Goal: Task Accomplishment & Management: Use online tool/utility

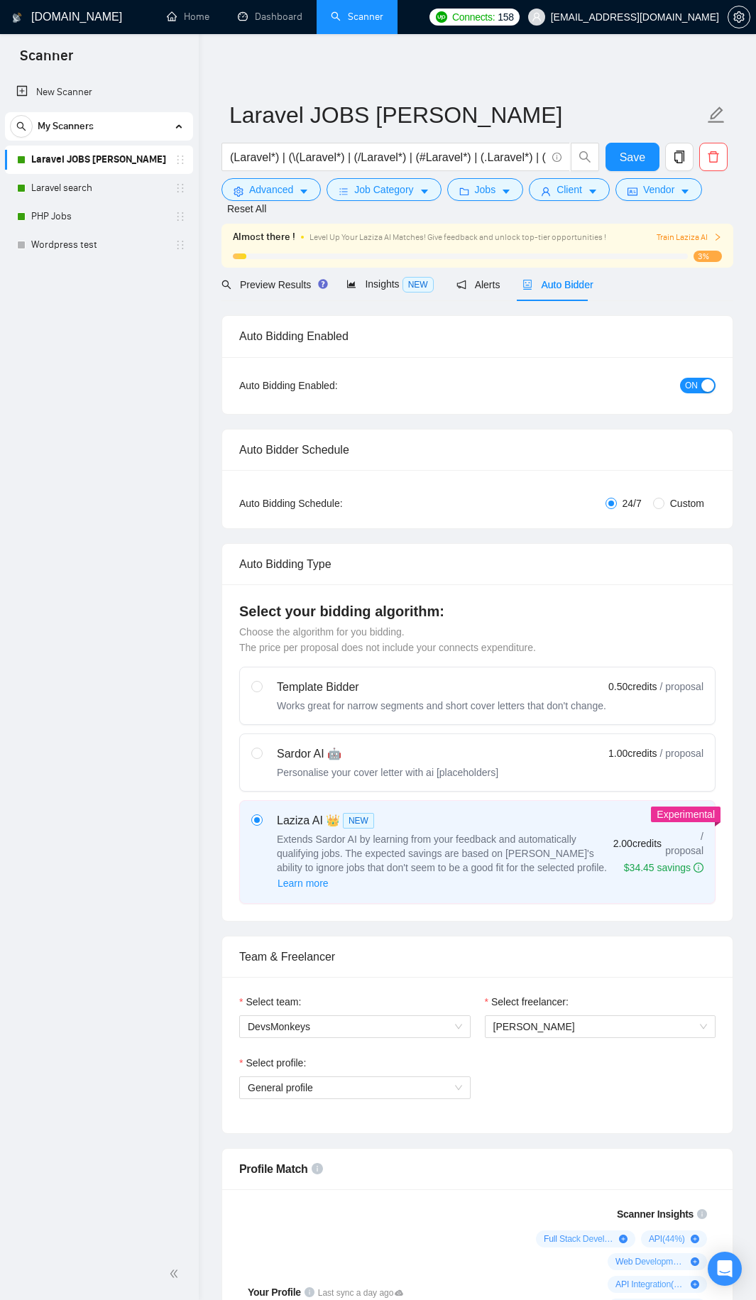
click at [388, 544] on div "Auto Bidding Type" at bounding box center [477, 564] width 476 height 40
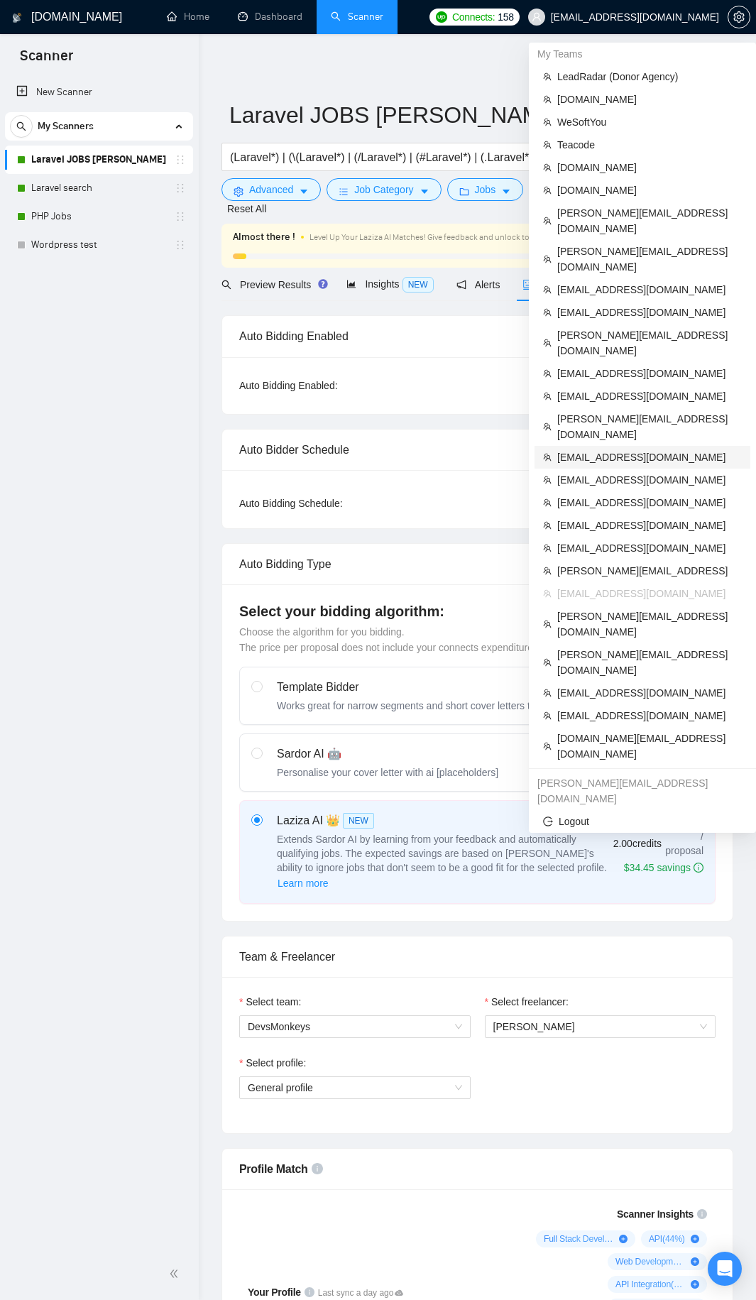
click at [569, 449] on span "[EMAIL_ADDRESS][DOMAIN_NAME]" at bounding box center [649, 457] width 185 height 16
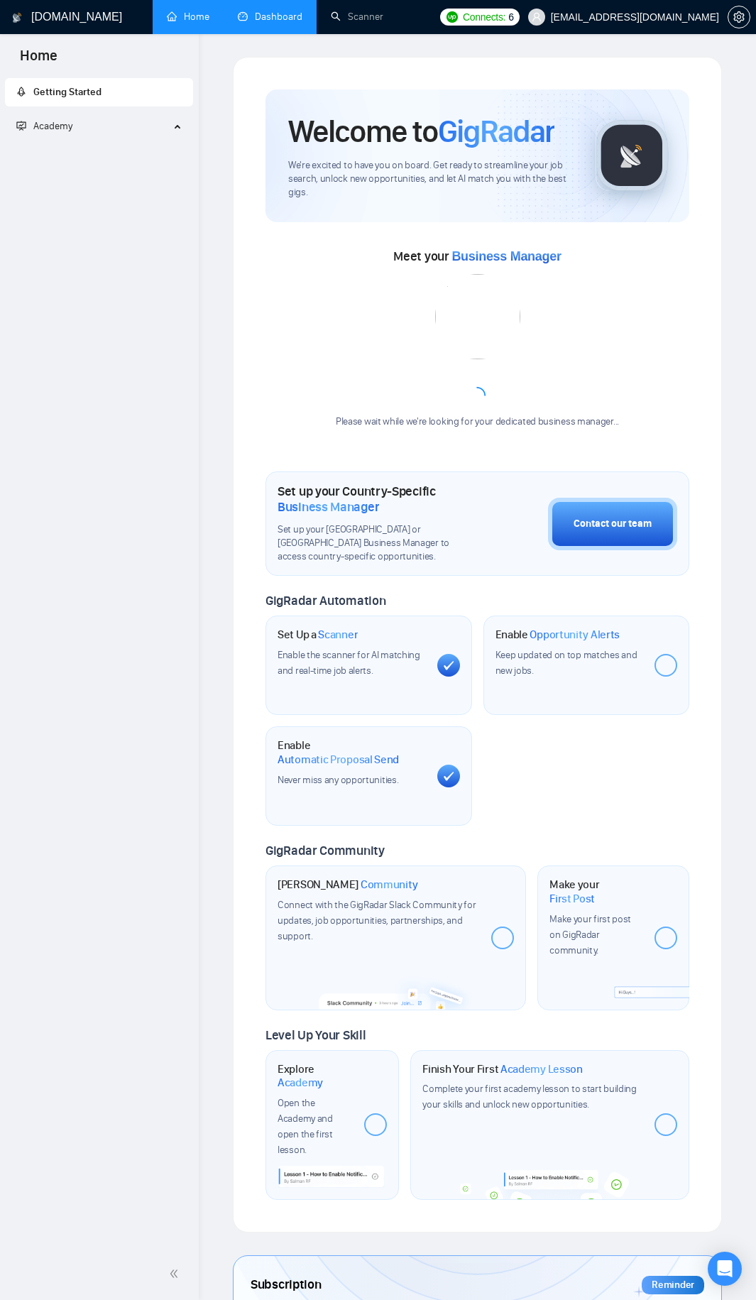
click at [280, 11] on link "Dashboard" at bounding box center [270, 17] width 65 height 12
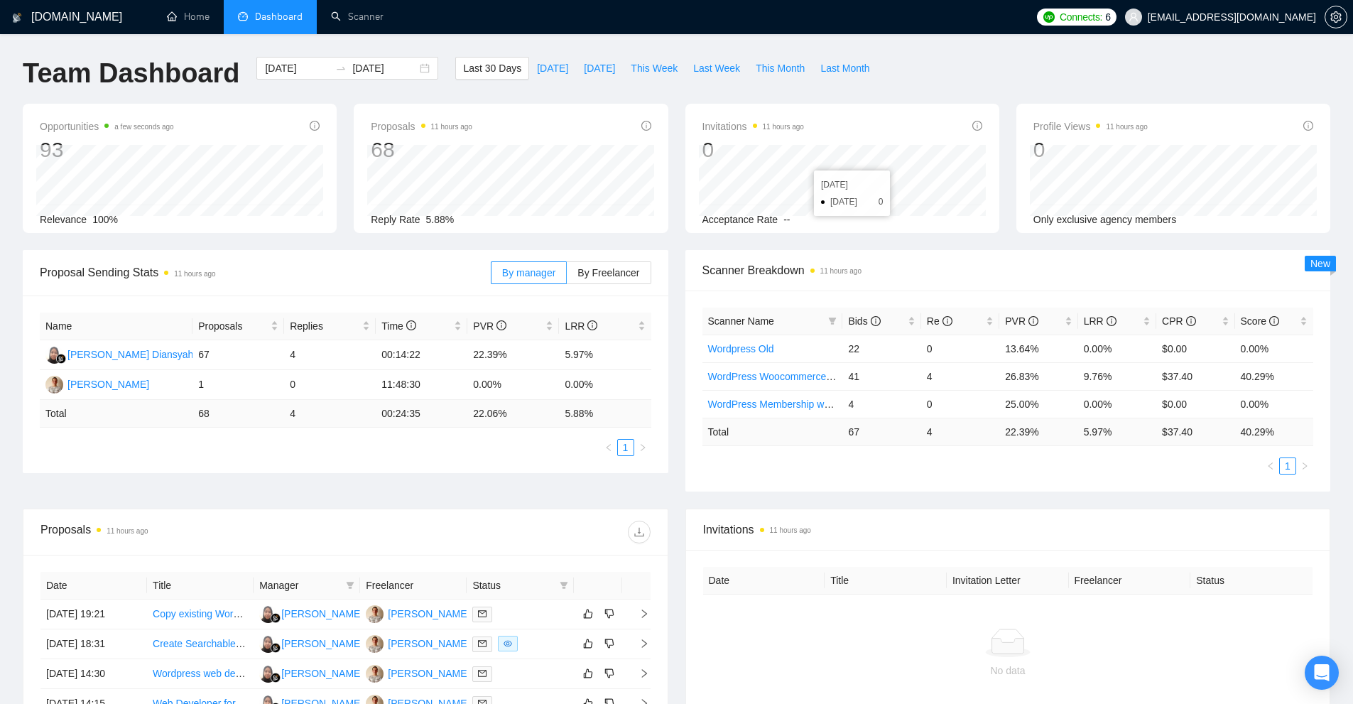
scroll to position [213, 0]
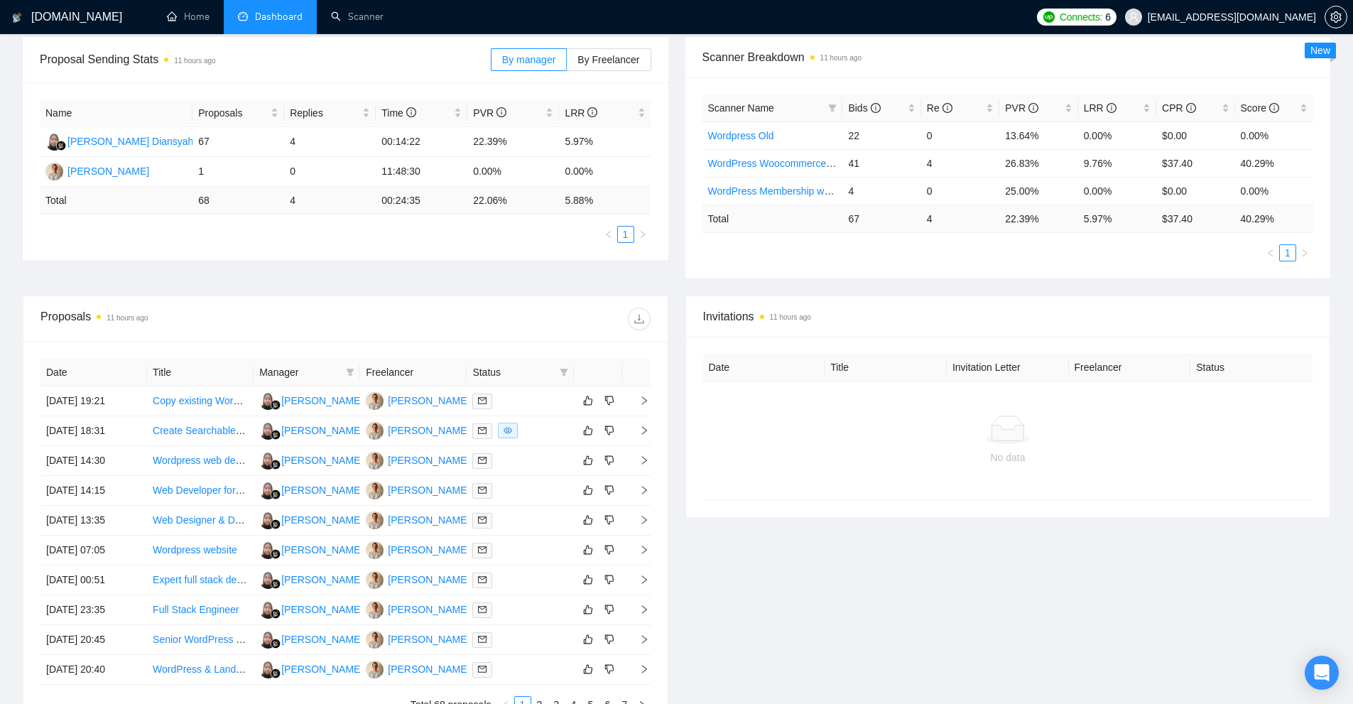
click at [755, 571] on div "Invitations 11 hours ago Date Title Invitation Letter Freelancer Status No data" at bounding box center [1008, 512] width 662 height 435
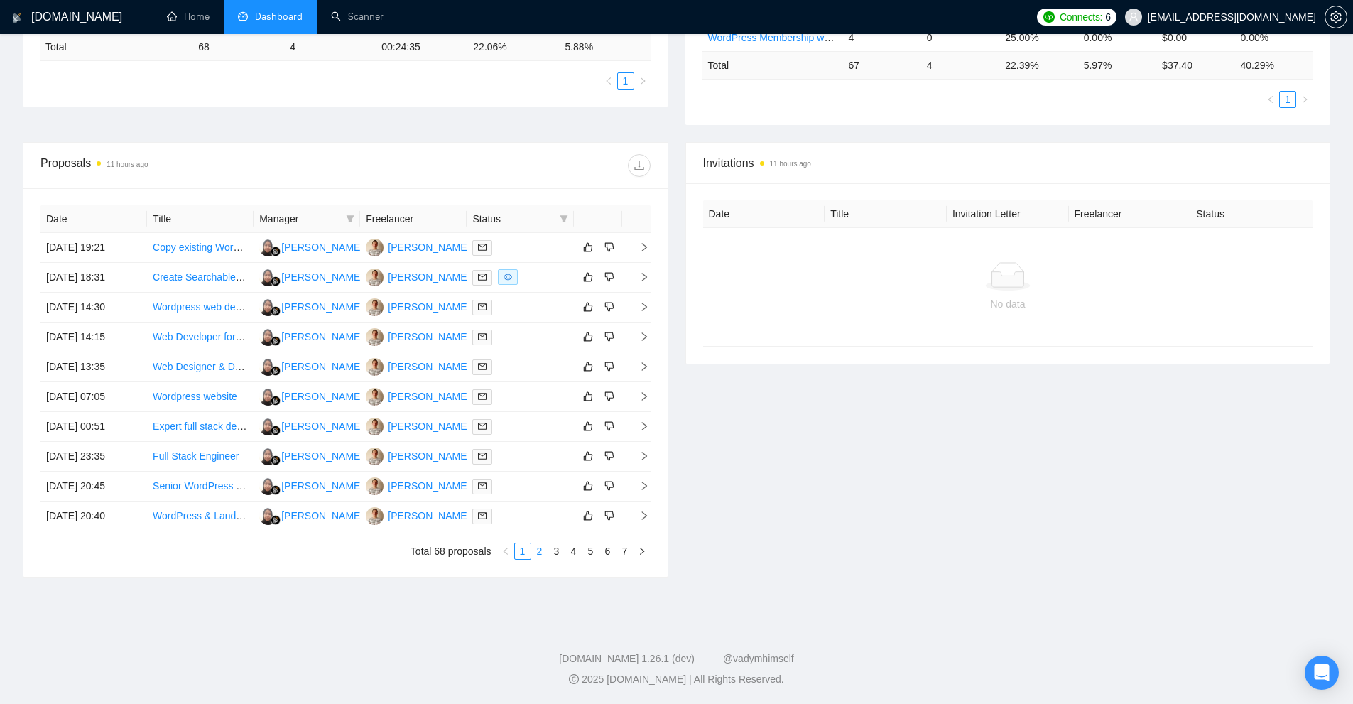
click at [539, 557] on link "2" at bounding box center [540, 551] width 16 height 16
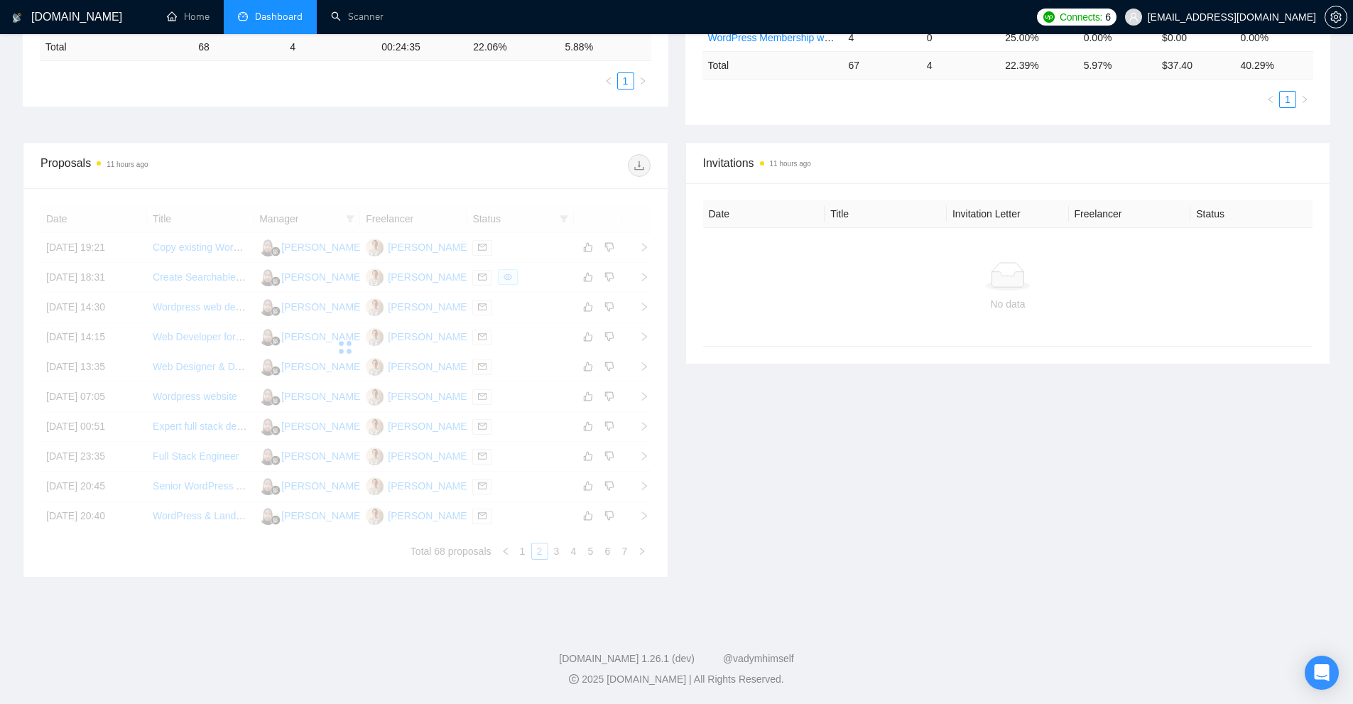
scroll to position [224, 0]
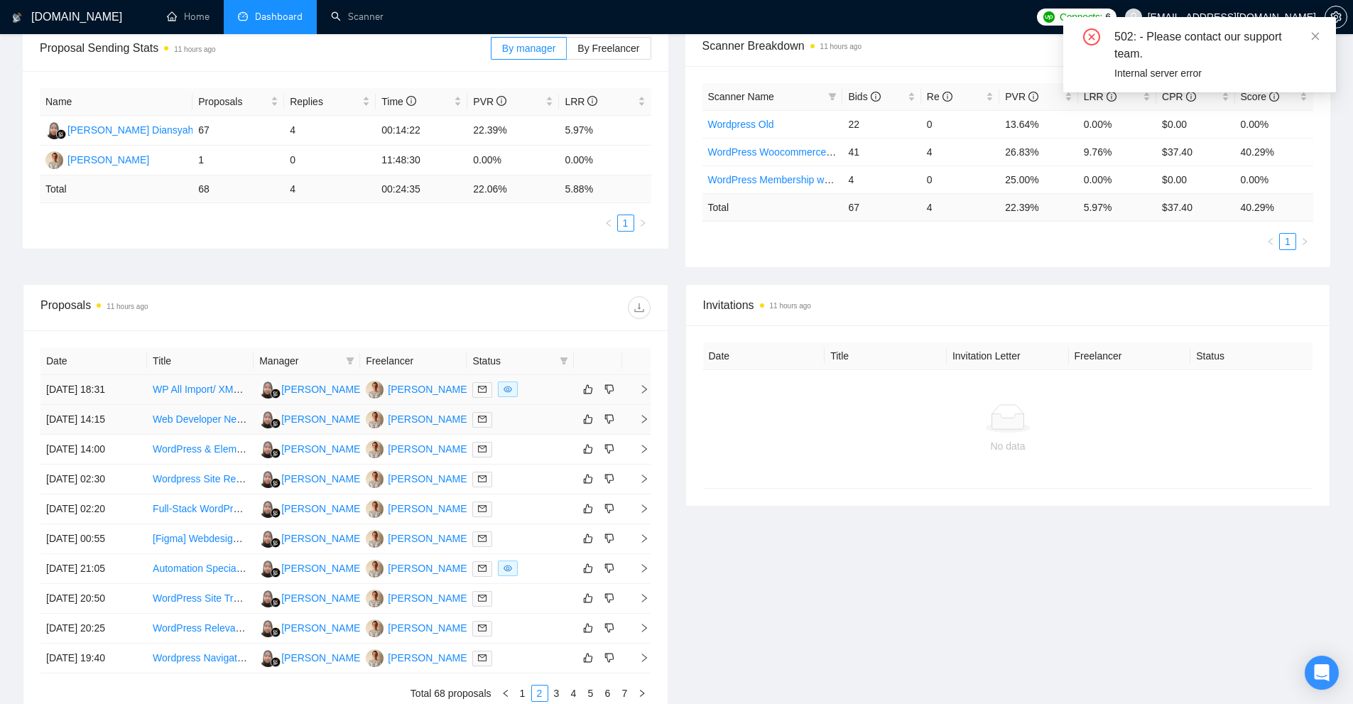
click at [544, 392] on div at bounding box center [519, 389] width 95 height 16
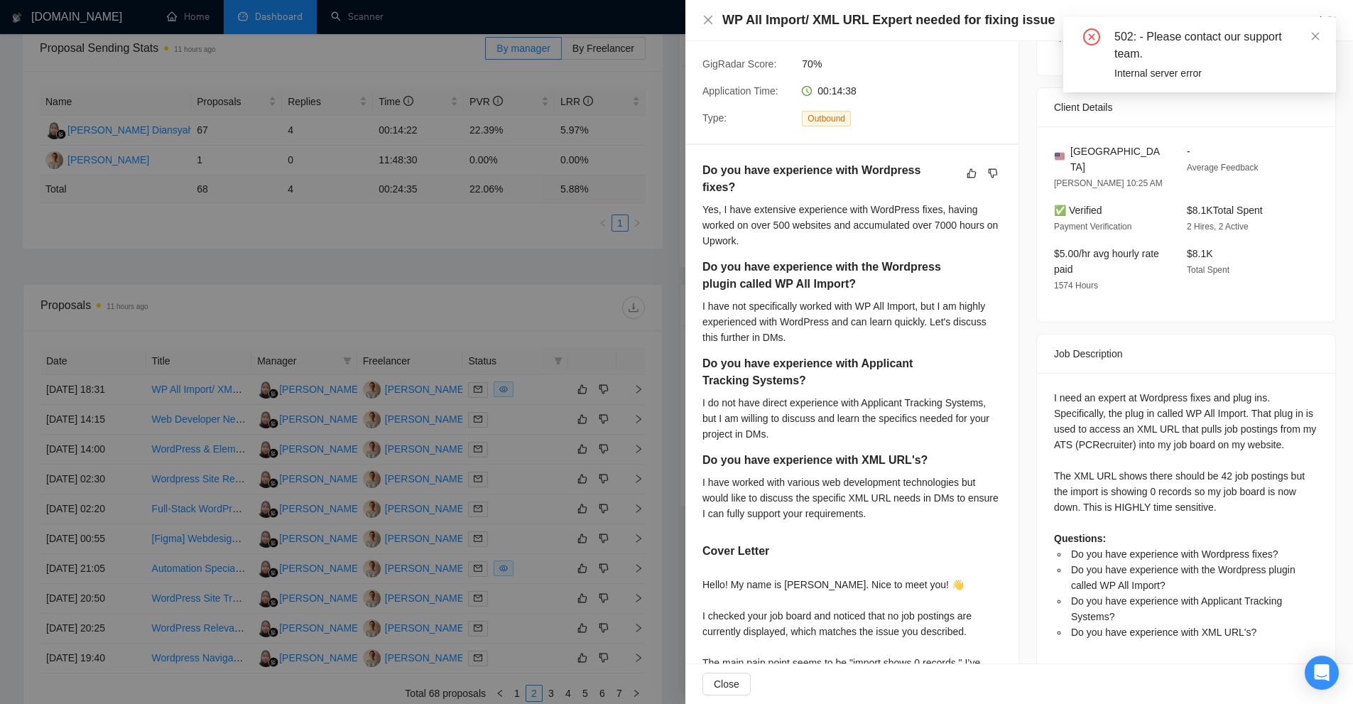
scroll to position [497, 0]
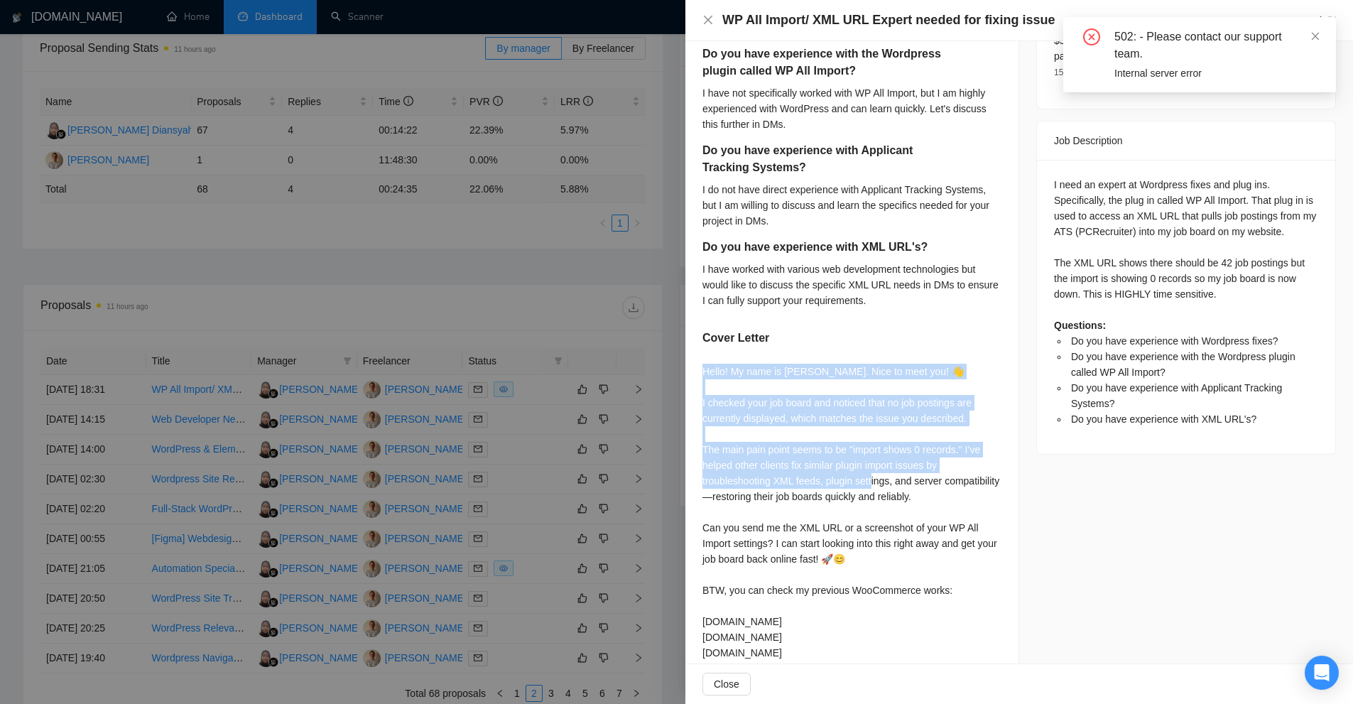
drag, startPoint x: 699, startPoint y: 355, endPoint x: 905, endPoint y: 475, distance: 238.3
click at [755, 466] on div "Do you have experience with Wordpress fixes? Yes, I have extensive experience w…" at bounding box center [851, 346] width 333 height 829
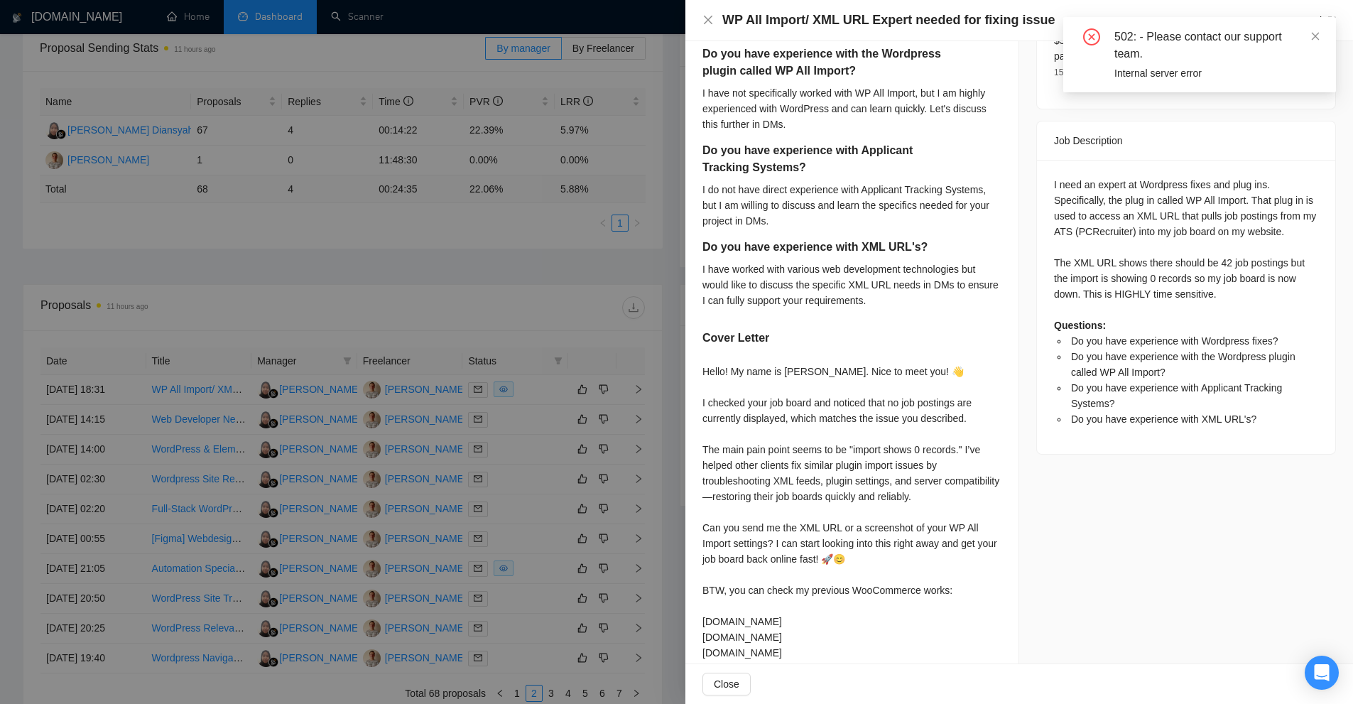
click at [755, 476] on div "Hello! My name is [PERSON_NAME]. Nice to meet you! 👋 I checked your job board a…" at bounding box center [851, 551] width 299 height 375
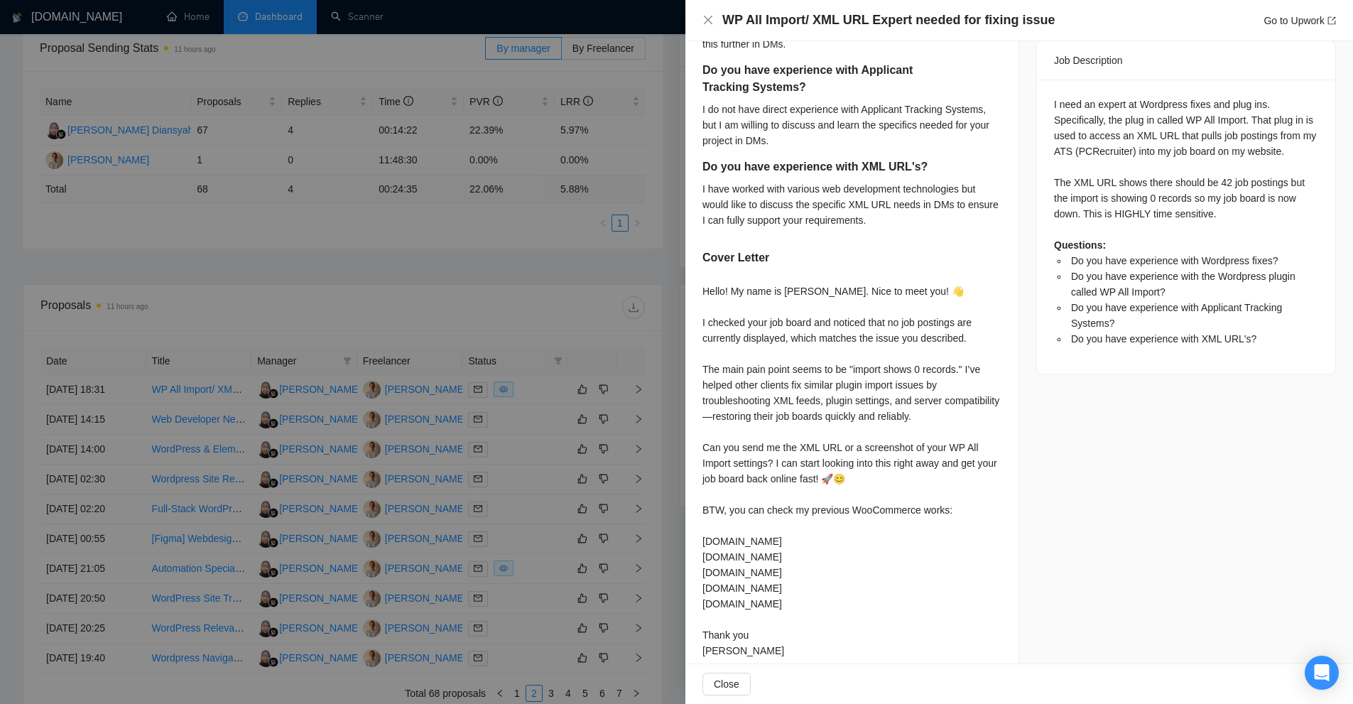
drag, startPoint x: 796, startPoint y: 621, endPoint x: 738, endPoint y: 491, distance: 141.4
click at [741, 501] on div "Hello! My name is [PERSON_NAME]. Nice to meet you! 👋 I checked your job board a…" at bounding box center [851, 470] width 299 height 375
click at [738, 490] on div "Hello! My name is [PERSON_NAME]. Nice to meet you! 👋 I checked your job board a…" at bounding box center [851, 470] width 299 height 375
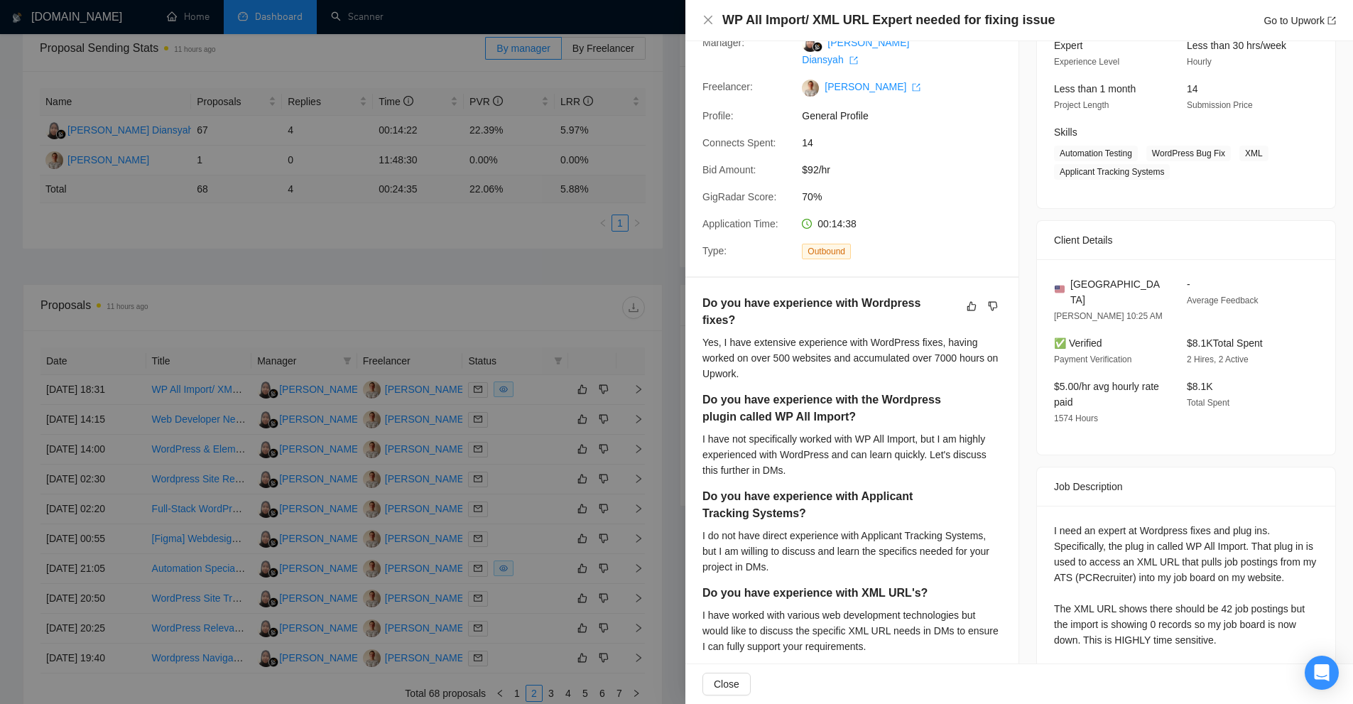
click at [612, 359] on div at bounding box center [676, 352] width 1353 height 704
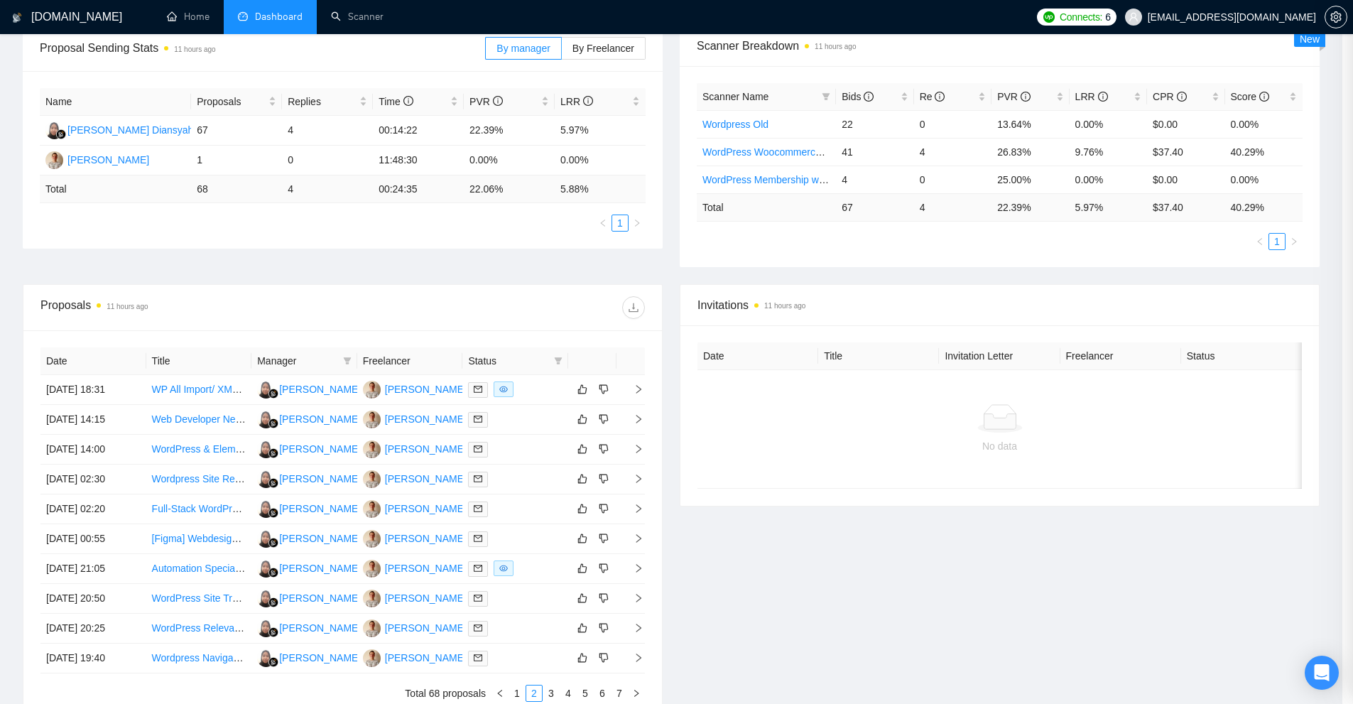
scroll to position [0, 0]
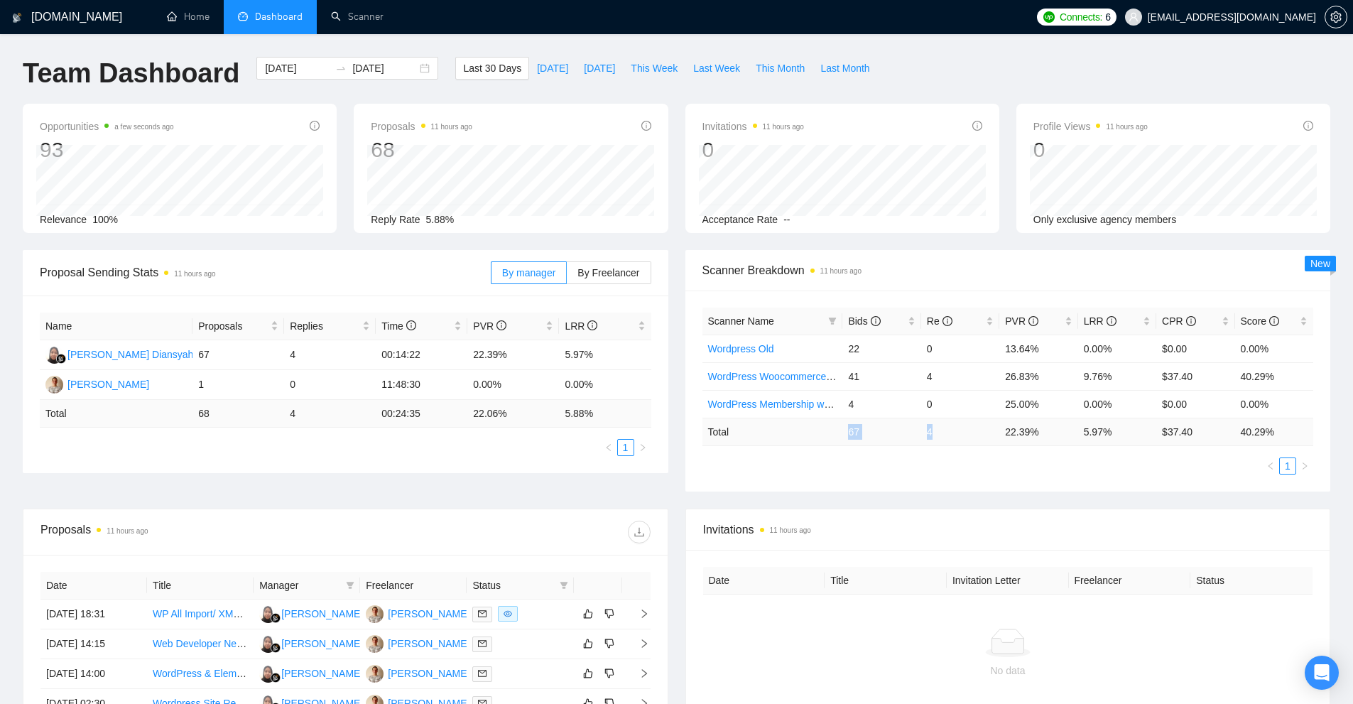
drag, startPoint x: 947, startPoint y: 430, endPoint x: 848, endPoint y: 435, distance: 99.5
click at [755, 432] on tr "Total 67 4 22.39 % 5.97 % $ 37.40 40.29 %" at bounding box center [1007, 432] width 611 height 28
click at [755, 435] on td "67" at bounding box center [881, 432] width 78 height 28
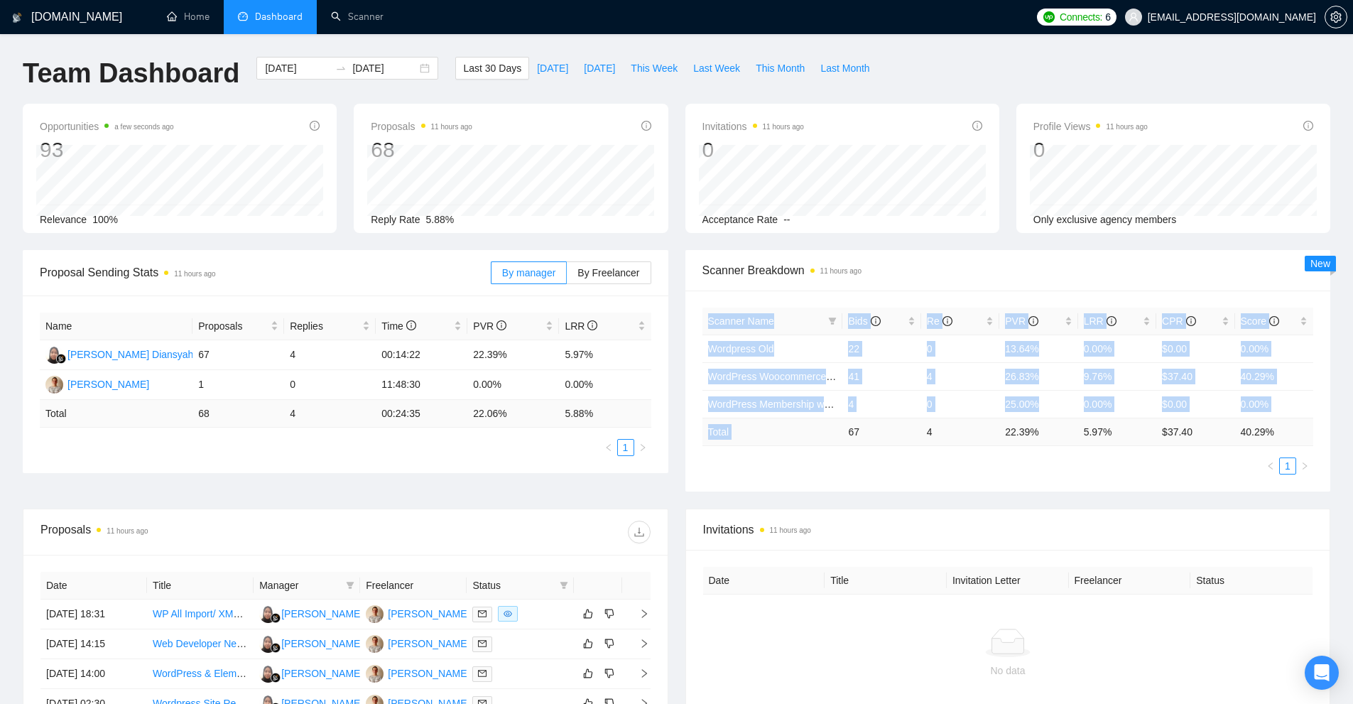
drag, startPoint x: 848, startPoint y: 432, endPoint x: 1319, endPoint y: 437, distance: 470.8
click at [755, 437] on div "Scanner Name Bids Re PVR LRR CPR Score Wordpress Old 22 0 13.64% 0.00% $0.00 0.…" at bounding box center [1007, 390] width 645 height 201
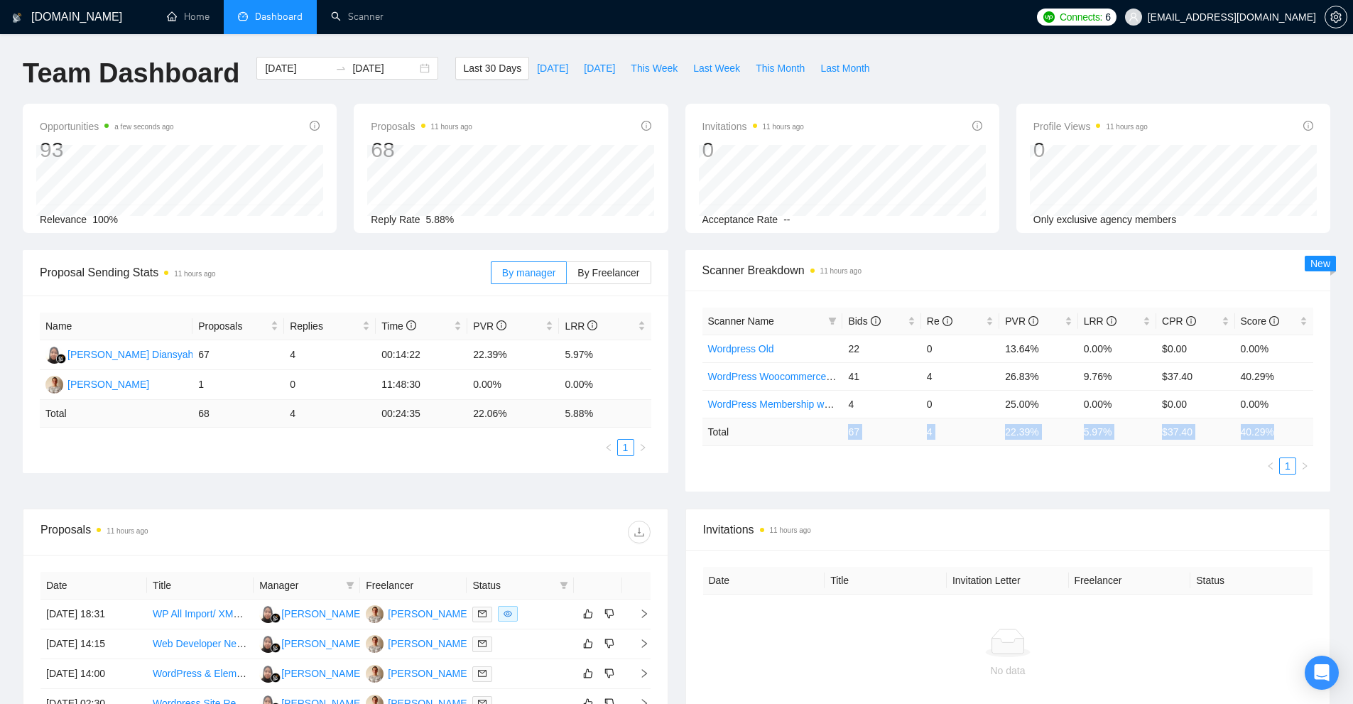
drag, startPoint x: 1299, startPoint y: 429, endPoint x: 837, endPoint y: 445, distance: 461.8
click at [755, 445] on tr "Total 67 4 22.39 % 5.97 % $ 37.40 40.29 %" at bounding box center [1007, 432] width 611 height 28
drag, startPoint x: 845, startPoint y: 404, endPoint x: 1295, endPoint y: 413, distance: 450.2
click at [755, 413] on tr "WordPress Membership website 4 0 25.00% 0.00% $0.00 0.00%" at bounding box center [1007, 404] width 611 height 28
drag, startPoint x: 1268, startPoint y: 376, endPoint x: 847, endPoint y: 376, distance: 421.1
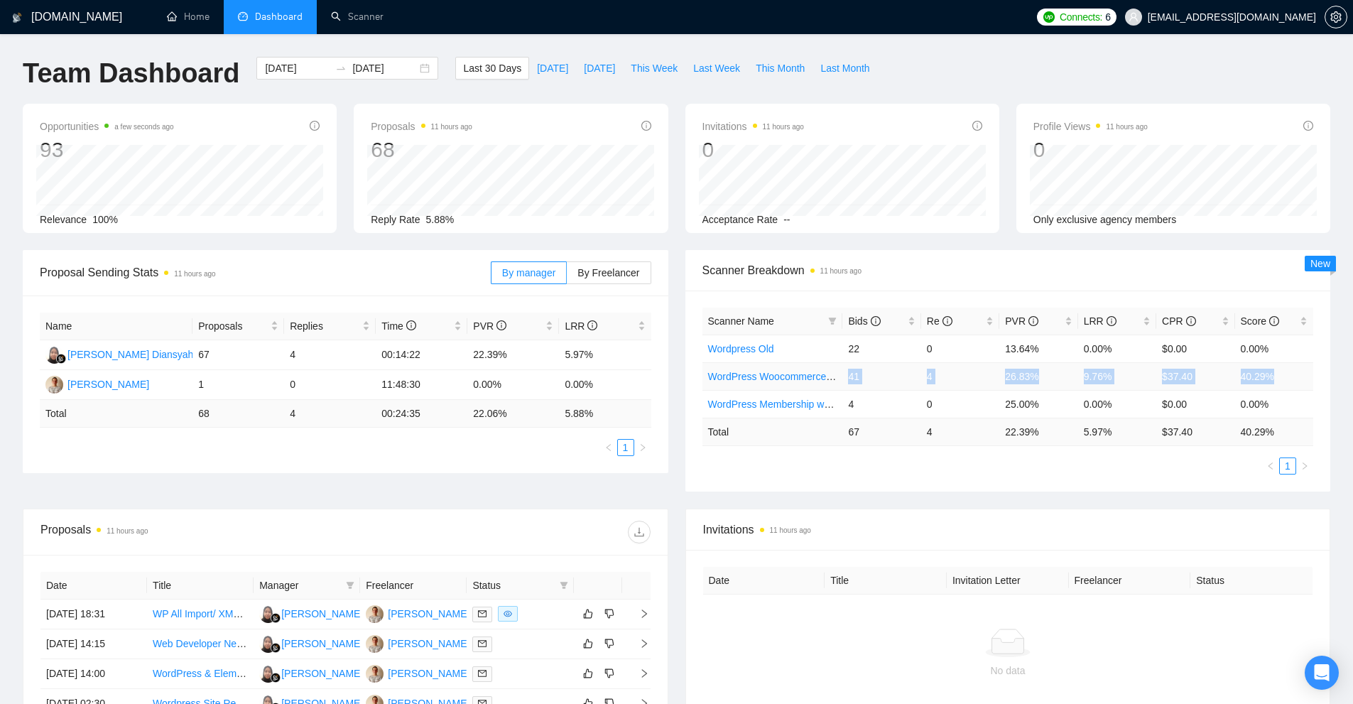
click at [755, 376] on tr "WordPress Woocommerce Developer 41 4 26.83% 9.76% $37.40 40.29%" at bounding box center [1007, 376] width 611 height 28
drag, startPoint x: 844, startPoint y: 340, endPoint x: 1313, endPoint y: 344, distance: 469.3
click at [755, 344] on div "Scanner Name Bids Re PVR LRR CPR Score Wordpress Old 22 0 13.64% 0.00% $0.00 0.…" at bounding box center [1007, 390] width 645 height 201
drag, startPoint x: 366, startPoint y: 354, endPoint x: 600, endPoint y: 351, distance: 233.6
click at [600, 351] on tr "[PERSON_NAME] Diansyah 67 4 00:14:22 22.39% 5.97%" at bounding box center [345, 355] width 611 height 30
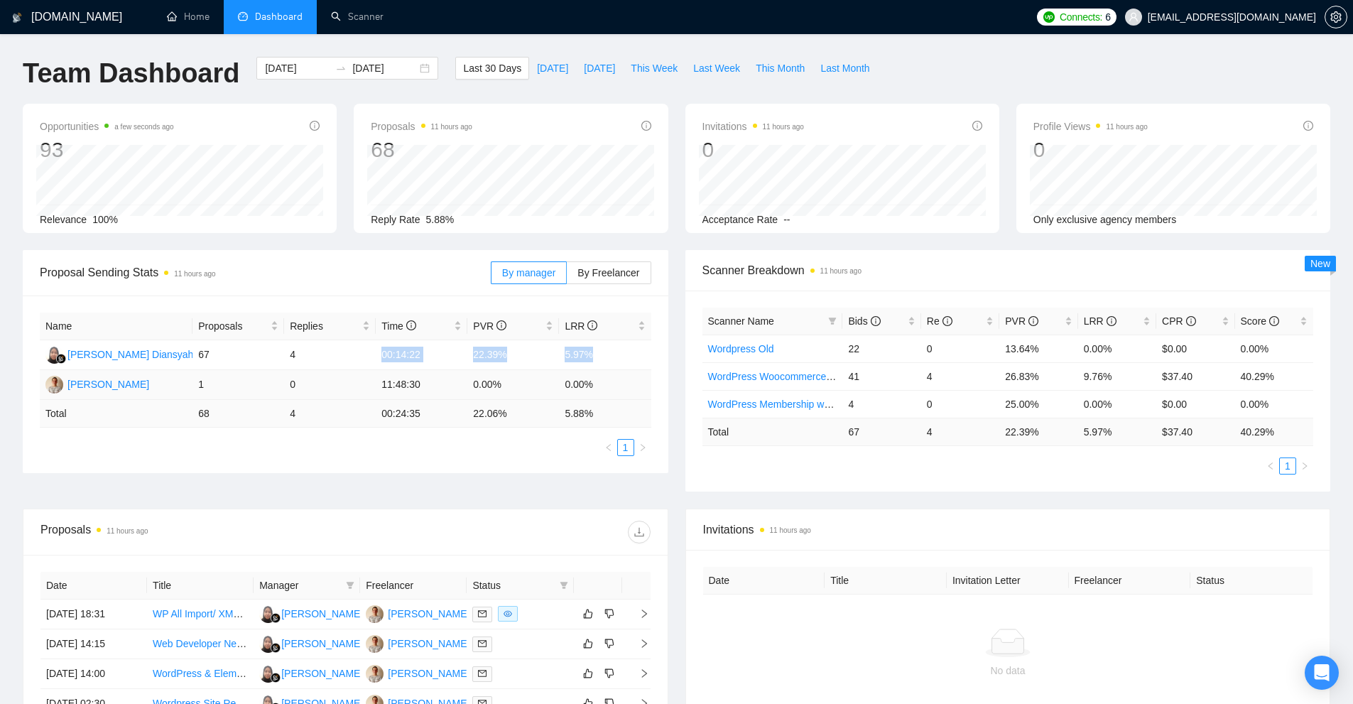
drag, startPoint x: 538, startPoint y: 387, endPoint x: 178, endPoint y: 384, distance: 360.0
click at [178, 384] on tr "[PERSON_NAME] 1 0 11:48:30 0.00% 0.00%" at bounding box center [345, 385] width 611 height 30
drag, startPoint x: 184, startPoint y: 405, endPoint x: 670, endPoint y: 415, distance: 486.5
click at [670, 415] on div "Proposal Sending Stats 11 hours ago By manager By Freelancer Name Proposals Rep…" at bounding box center [345, 361] width 662 height 223
drag, startPoint x: 616, startPoint y: 348, endPoint x: 195, endPoint y: 356, distance: 420.4
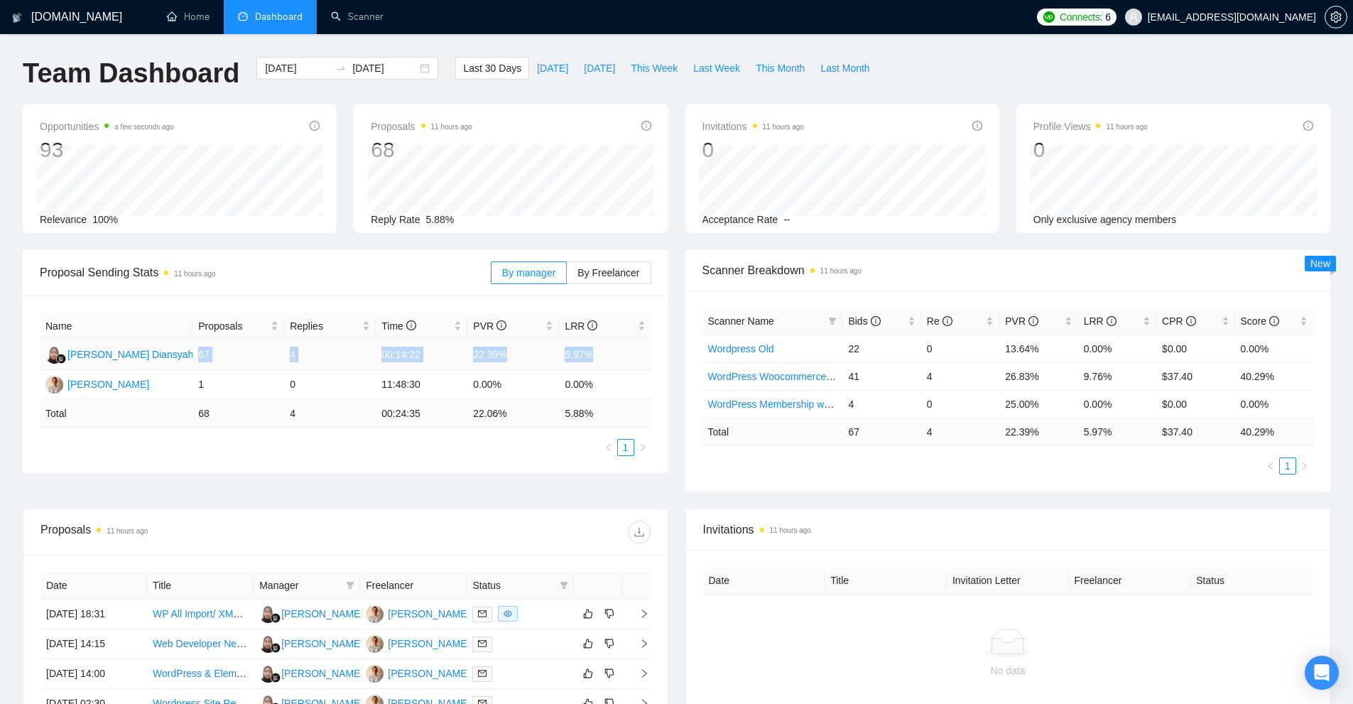
click at [195, 356] on tr "[PERSON_NAME] Diansyah 67 4 00:14:22 22.39% 5.97%" at bounding box center [345, 355] width 611 height 30
click at [372, 23] on link "Scanner" at bounding box center [357, 17] width 53 height 12
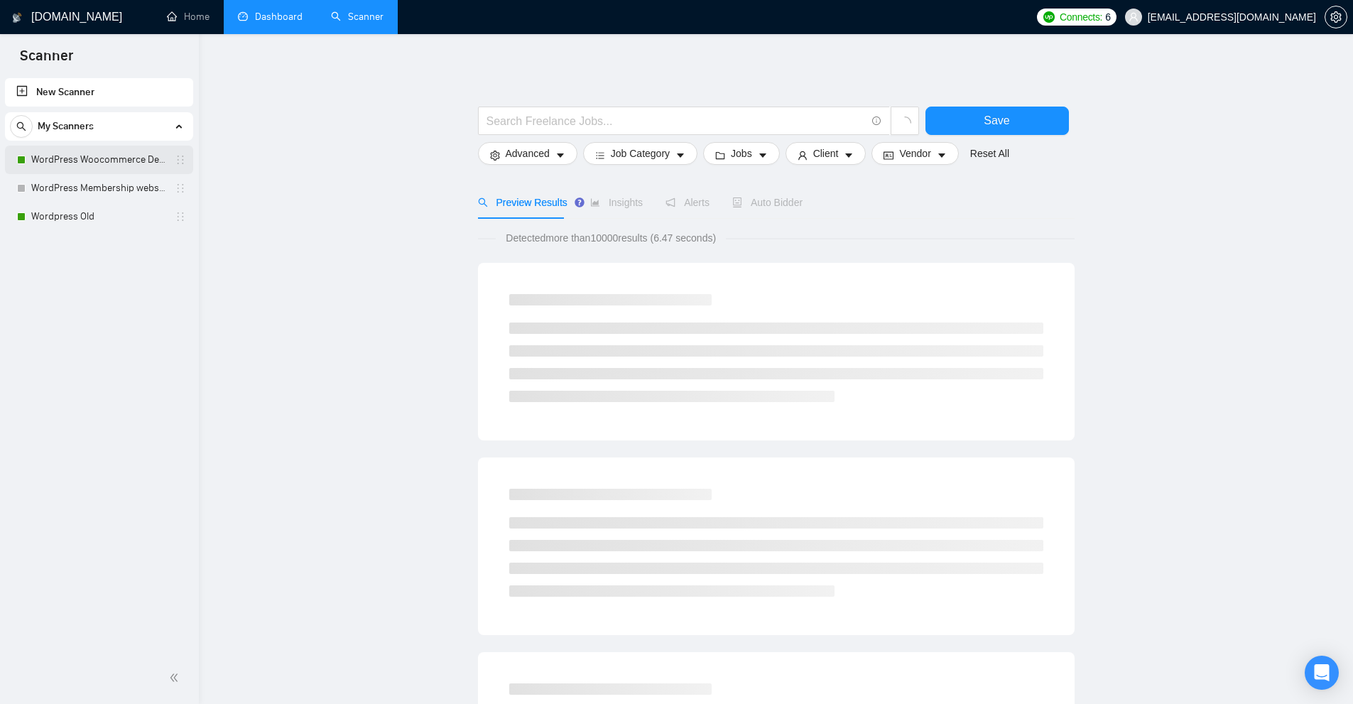
click at [139, 155] on link "WordPress Woocommerce Developer" at bounding box center [98, 160] width 135 height 28
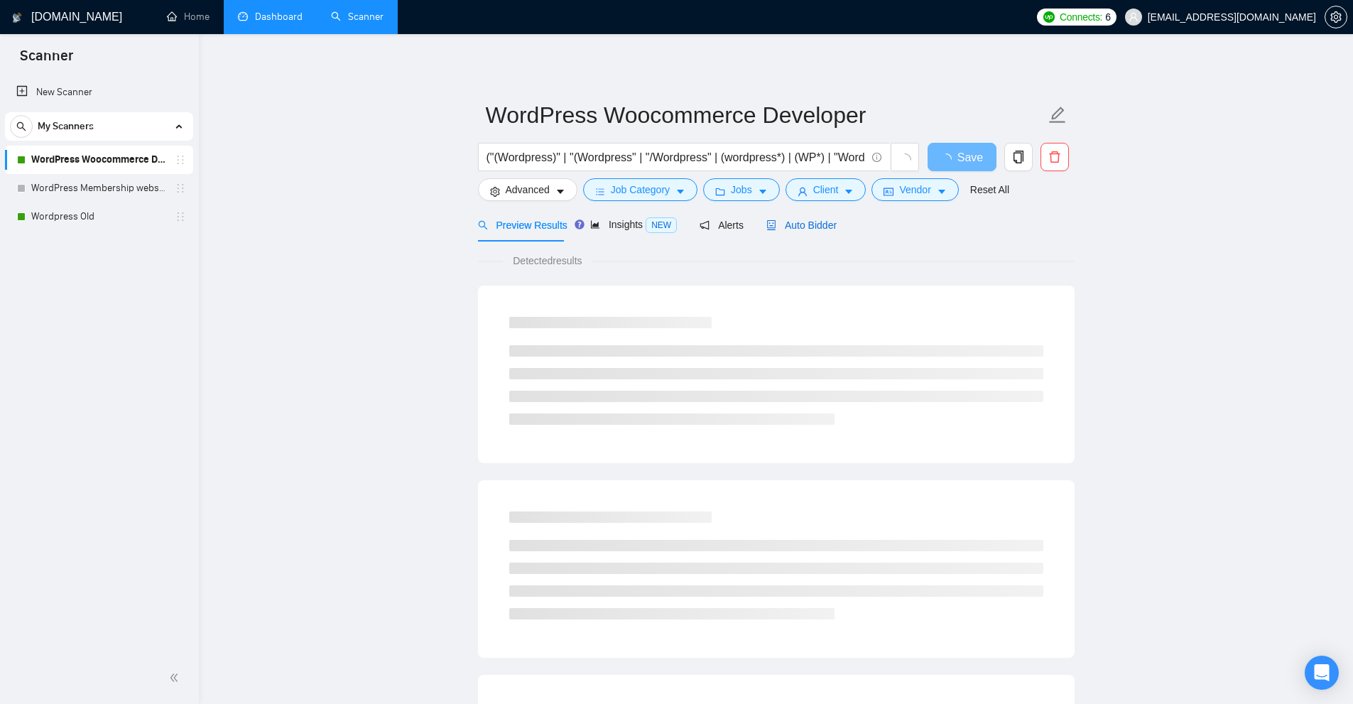
click at [755, 232] on div "Auto Bidder" at bounding box center [801, 225] width 70 height 16
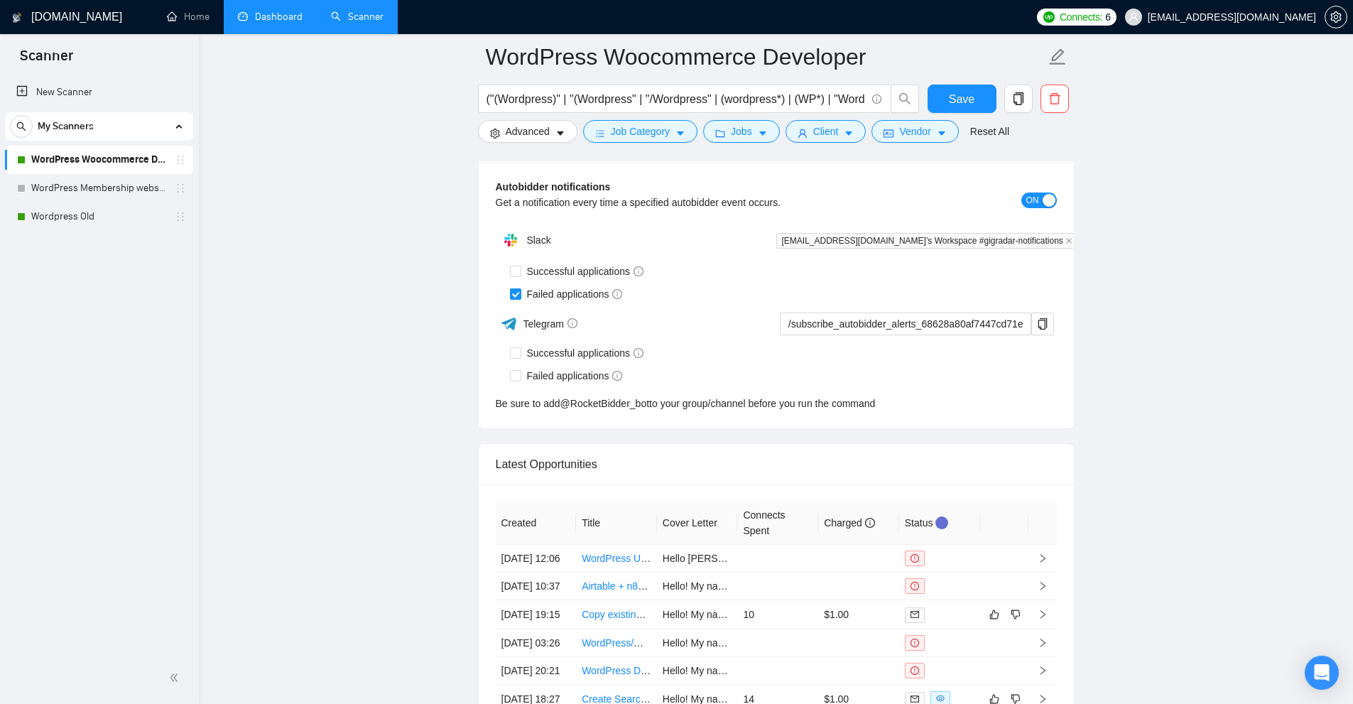
scroll to position [3909, 0]
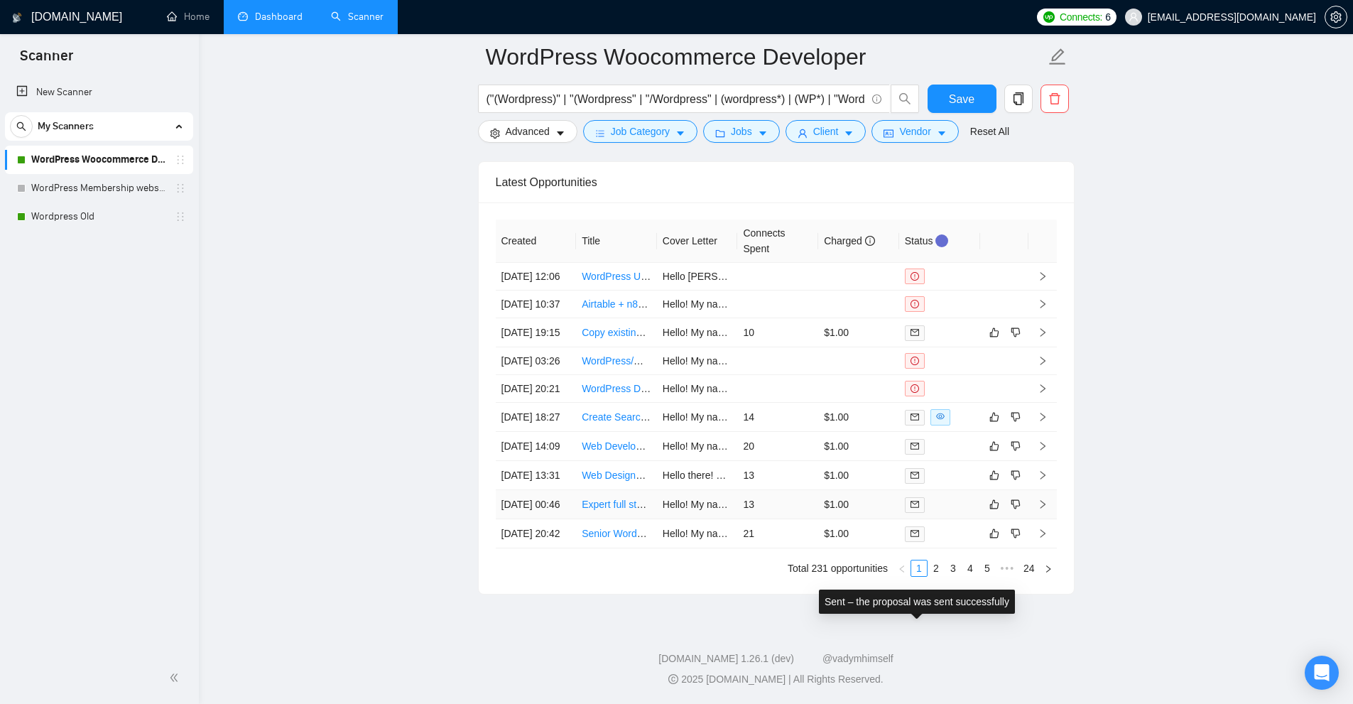
click at [755, 500] on icon "mail" at bounding box center [914, 504] width 9 height 9
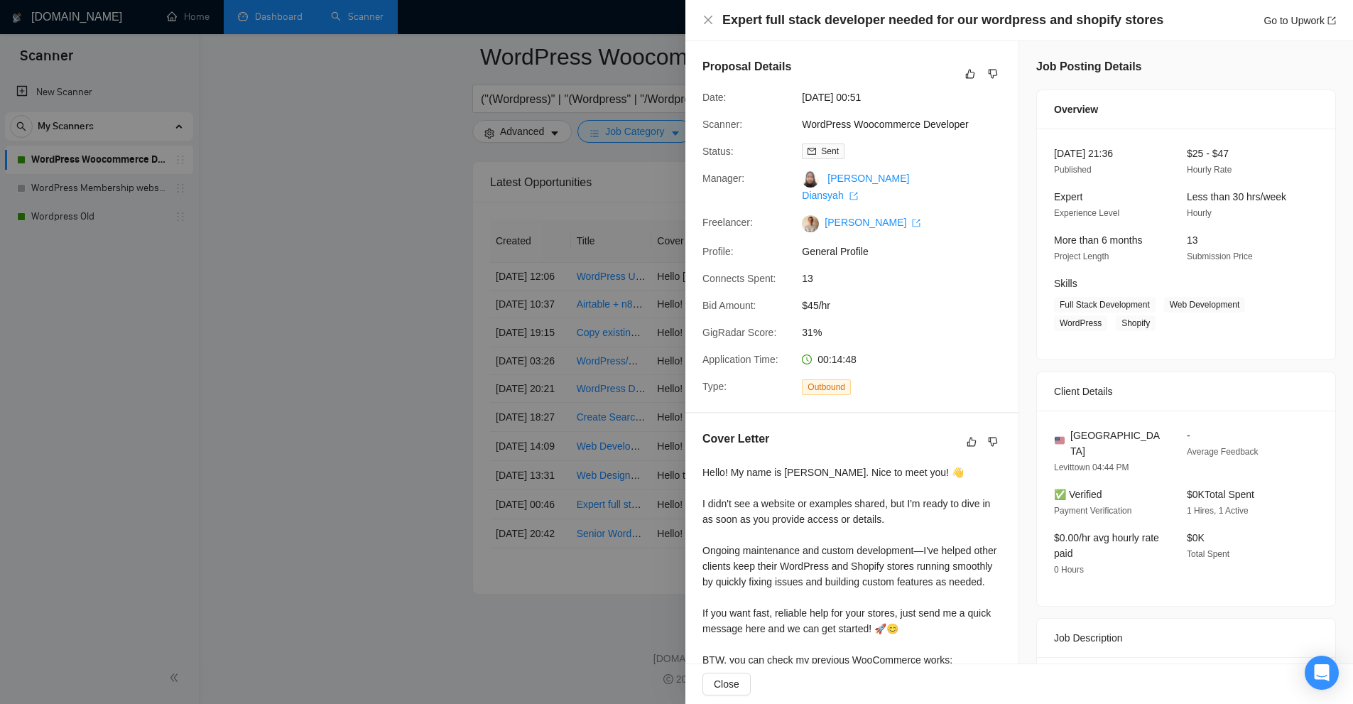
click at [552, 99] on div at bounding box center [676, 352] width 1353 height 704
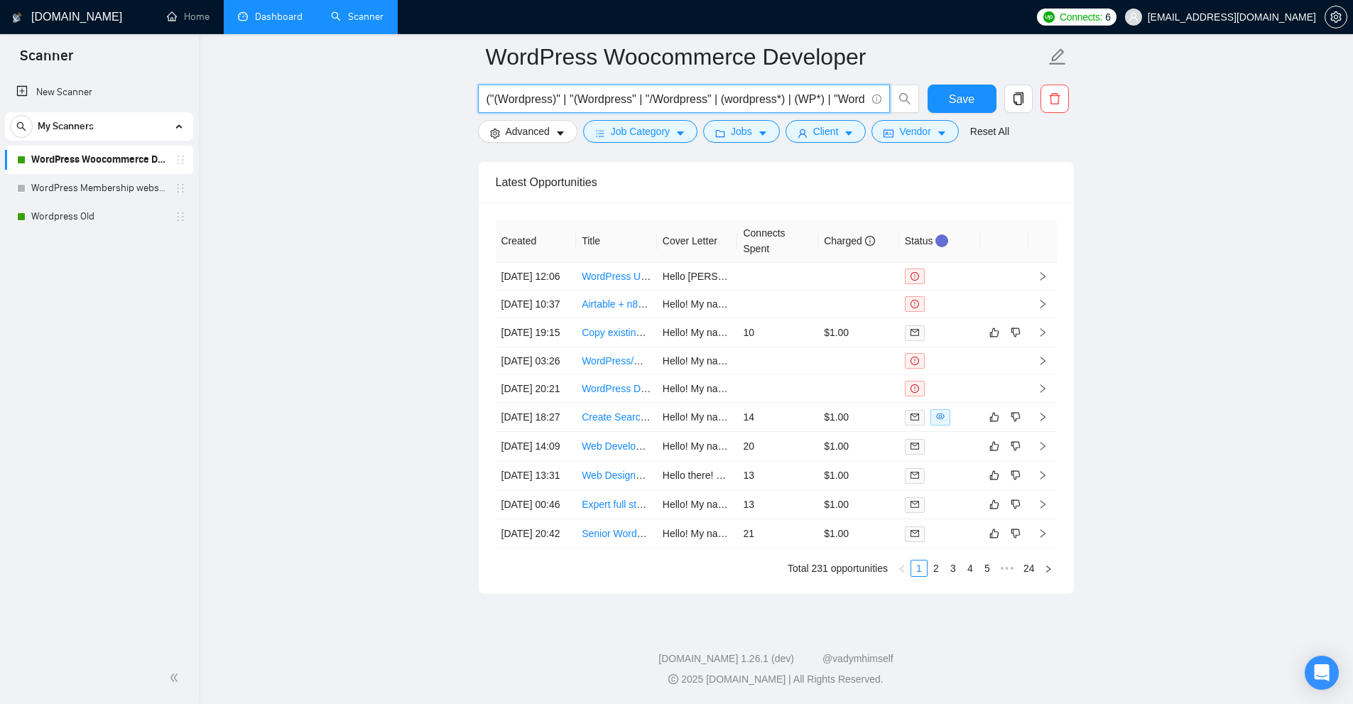
scroll to position [0, 808]
drag, startPoint x: 486, startPoint y: 93, endPoint x: 1309, endPoint y: 137, distance: 824.1
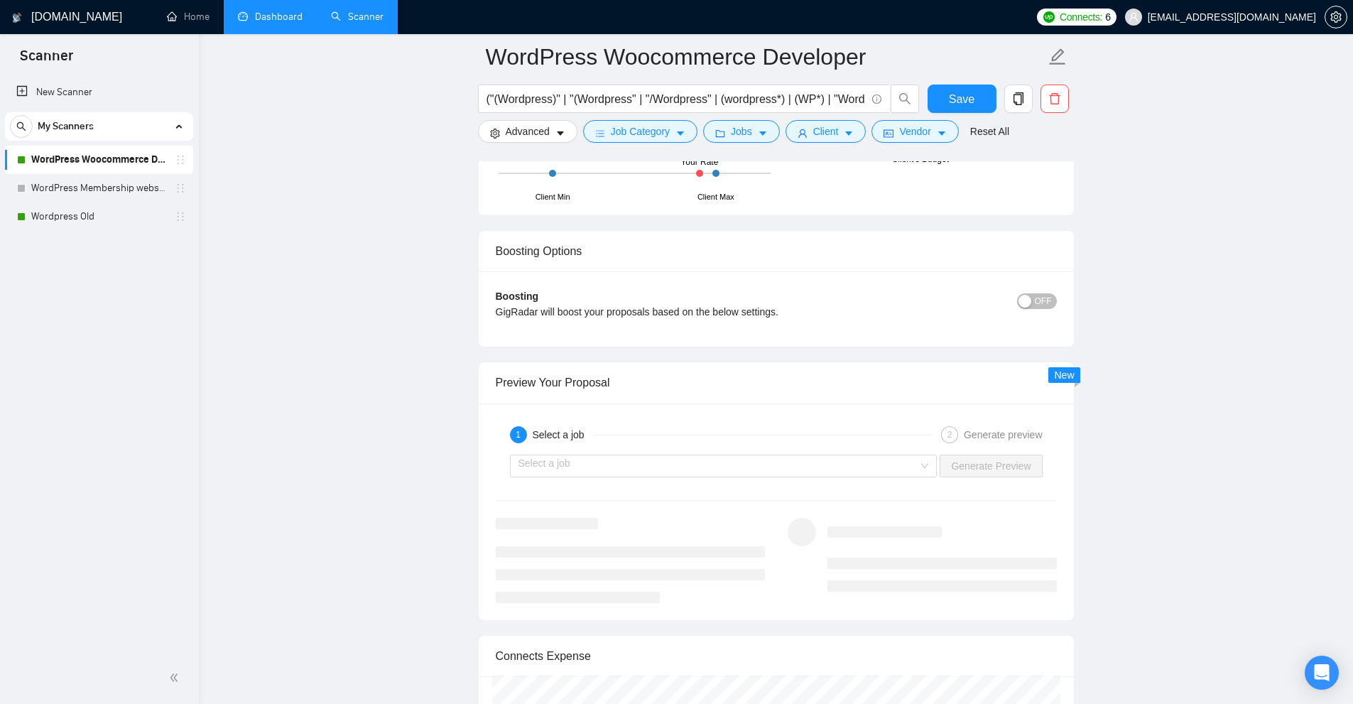
scroll to position [2489, 0]
